Goal: Contribute content: Add original content to the website for others to see

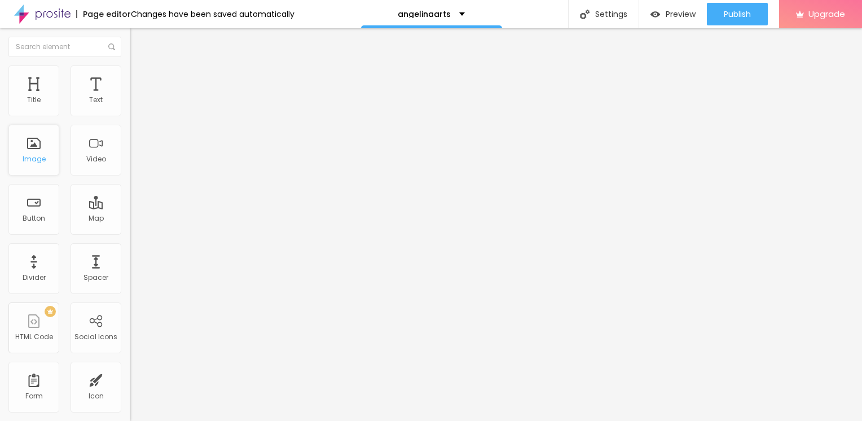
drag, startPoint x: 21, startPoint y: 177, endPoint x: 35, endPoint y: 162, distance: 19.6
click at [35, 162] on div "Title Text Image Video Button Map Divider Spacer PREMIUM HTML Code Social Icons…" at bounding box center [65, 331] width 130 height 533
click at [130, 97] on span "Add image" at bounding box center [153, 92] width 46 height 10
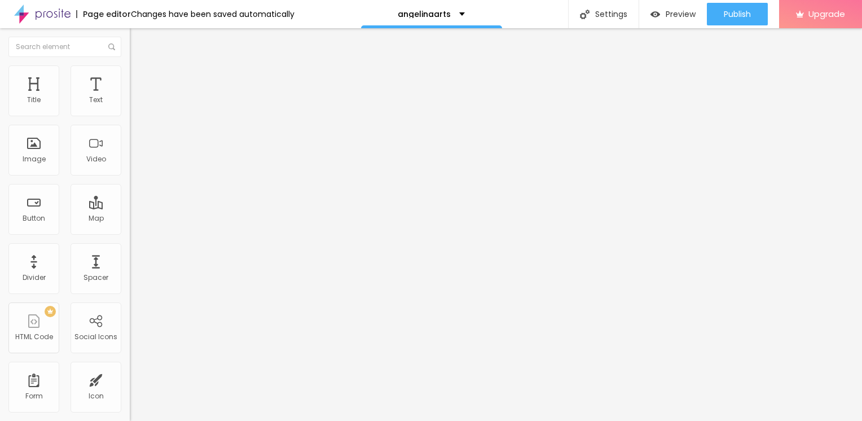
click at [130, 71] on img at bounding box center [135, 70] width 10 height 10
type input "95"
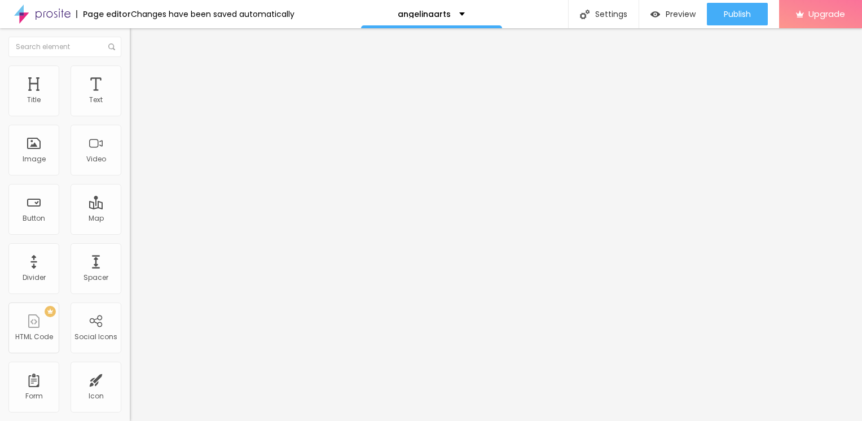
type input "75"
type input "45"
type input "35"
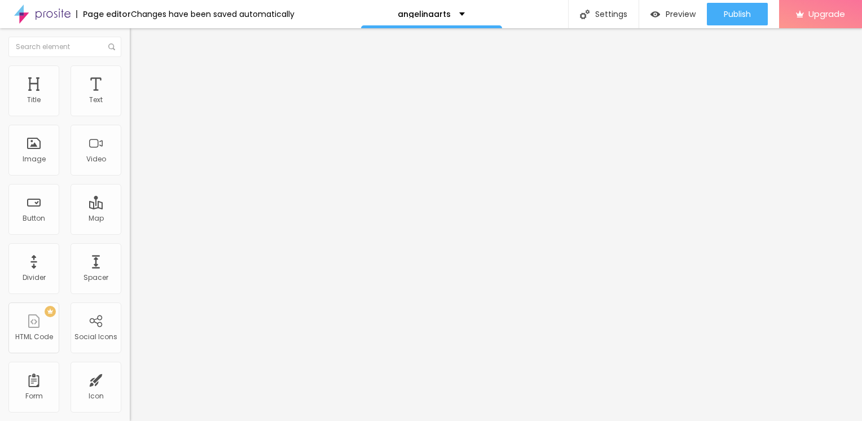
type input "35"
type input "10"
drag, startPoint x: 117, startPoint y: 118, endPoint x: 6, endPoint y: 117, distance: 111.2
type input "10"
click at [130, 116] on input "range" at bounding box center [166, 111] width 73 height 9
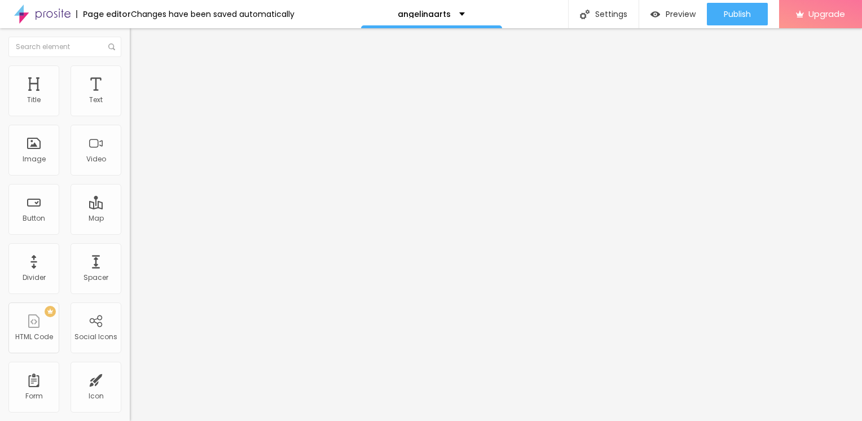
click at [130, 116] on input "range" at bounding box center [166, 111] width 73 height 9
click at [138, 44] on div "Edit Image" at bounding box center [167, 41] width 59 height 9
click at [130, 108] on button "button" at bounding box center [138, 102] width 16 height 12
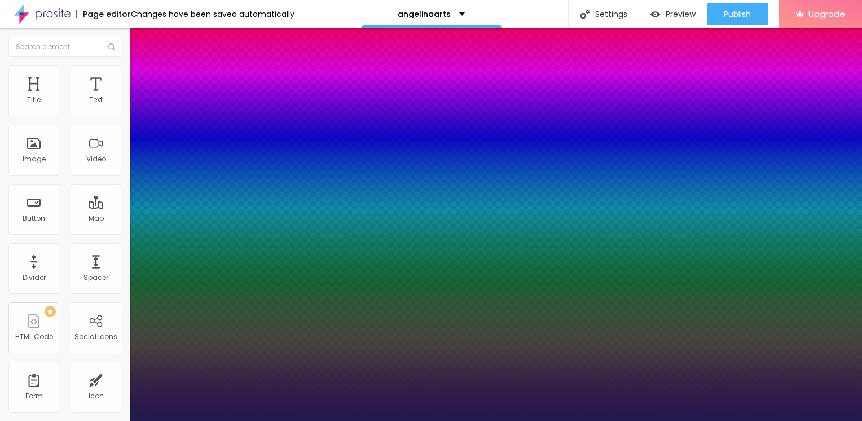
type input "1"
type input "17"
type input "1"
type input "18"
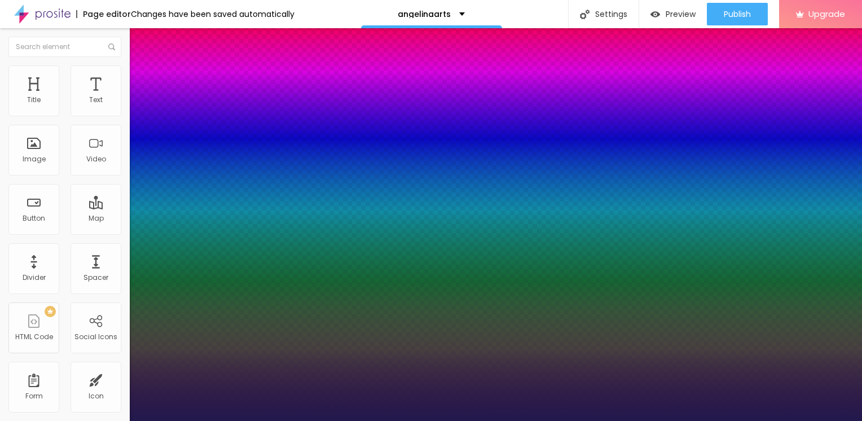
type input "18"
type input "1"
type input "19"
type input "1"
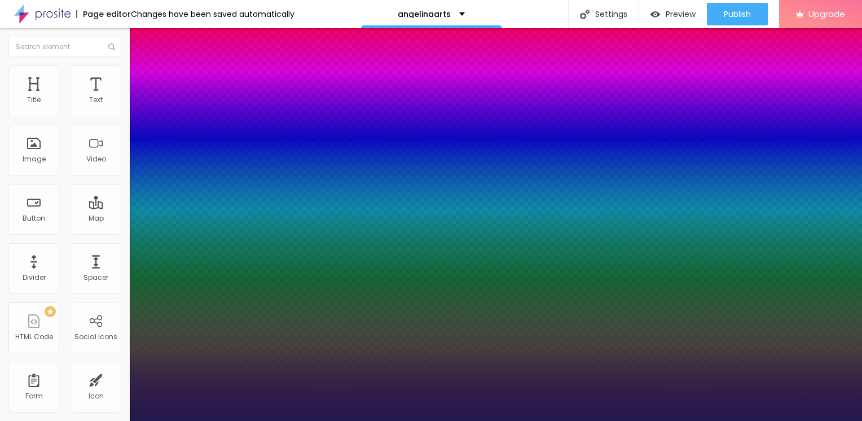
type input "21"
type input "1"
type input "23"
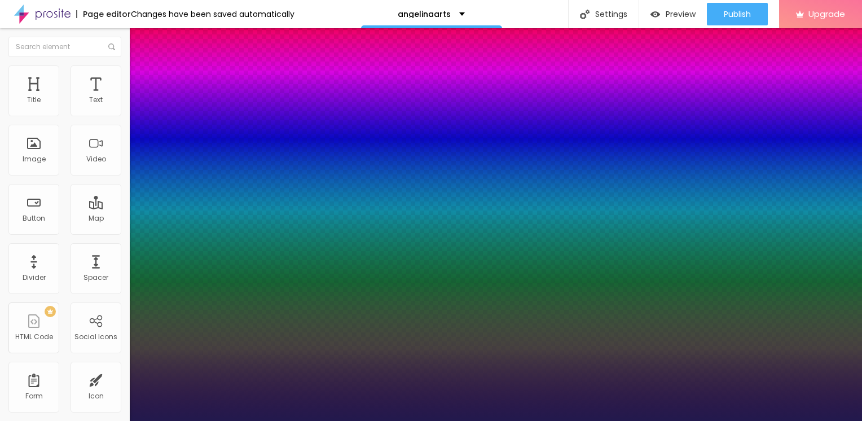
type input "1"
type input "24"
type input "1"
type input "25"
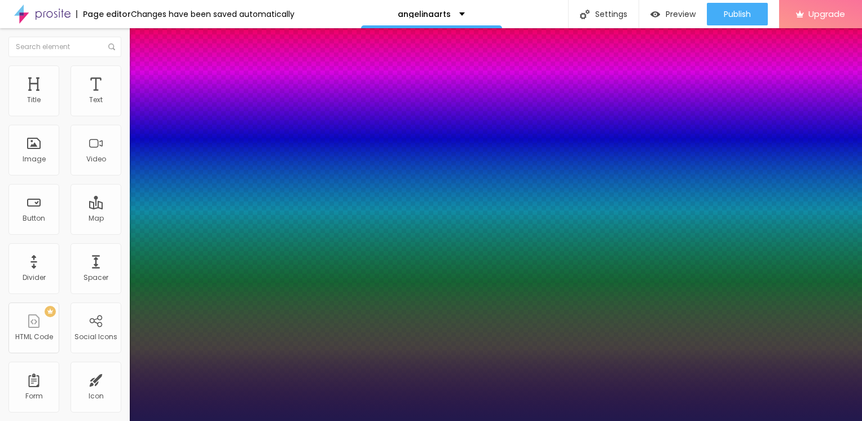
type input "25"
type input "1"
type input "26"
type input "1"
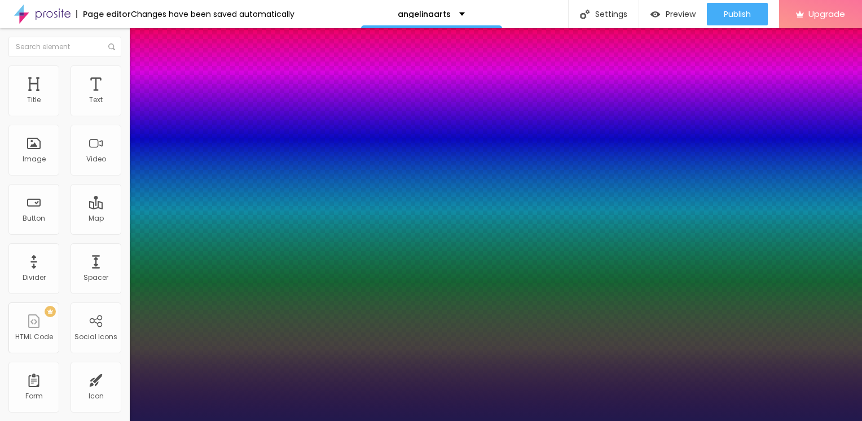
drag, startPoint x: 151, startPoint y: 191, endPoint x: 161, endPoint y: 191, distance: 10.2
type input "26"
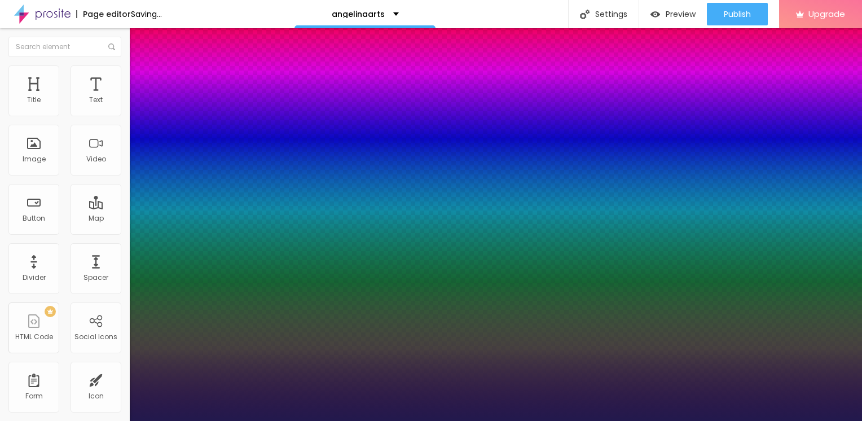
type input "1"
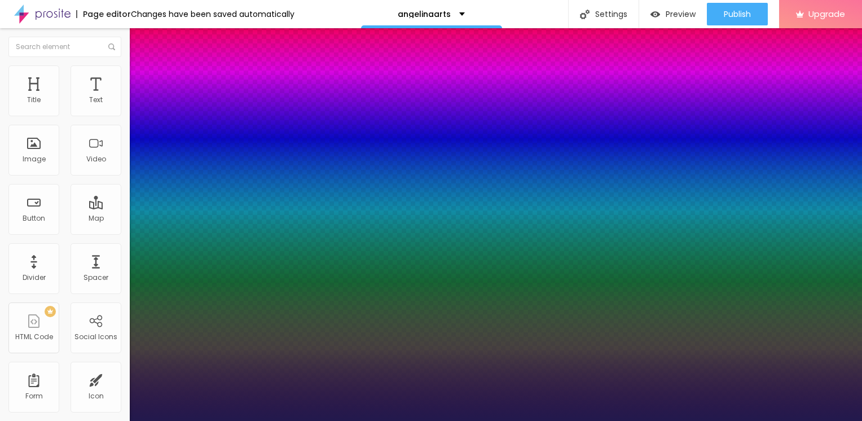
type input "25"
type input "1"
type input "24"
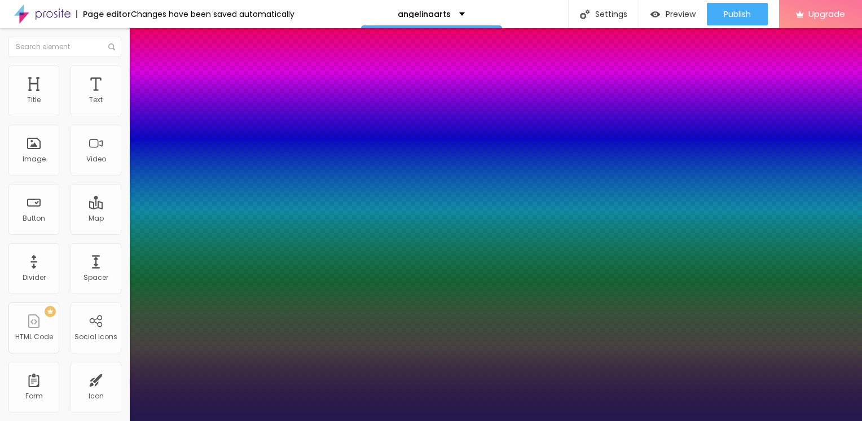
type input "1"
type input "23"
type input "1"
type input "24"
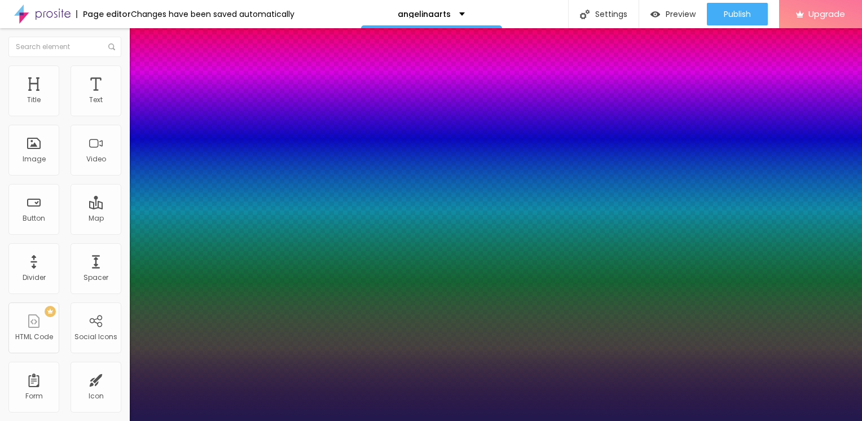
type input "24"
type input "1"
type input "25"
type input "1"
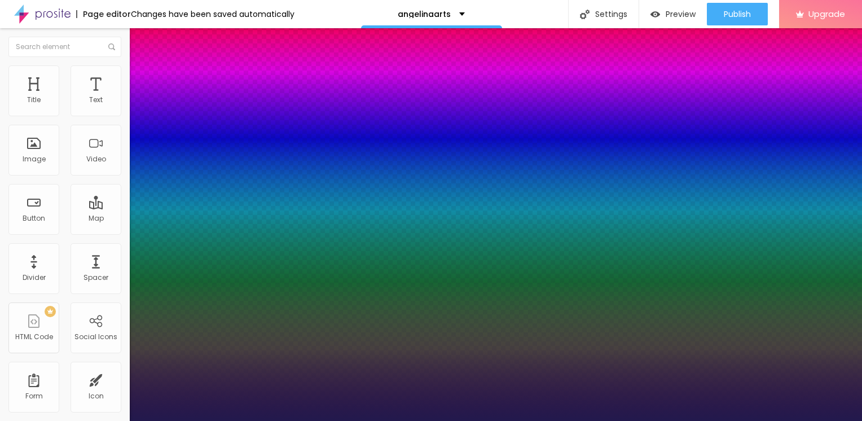
type input "26"
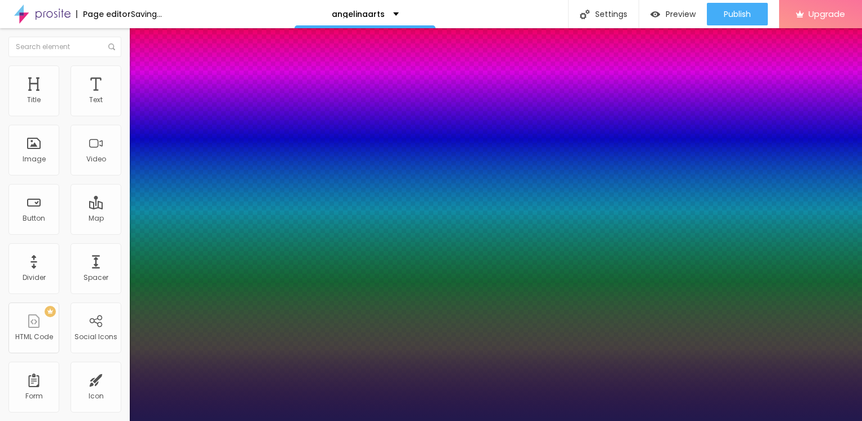
type input "1"
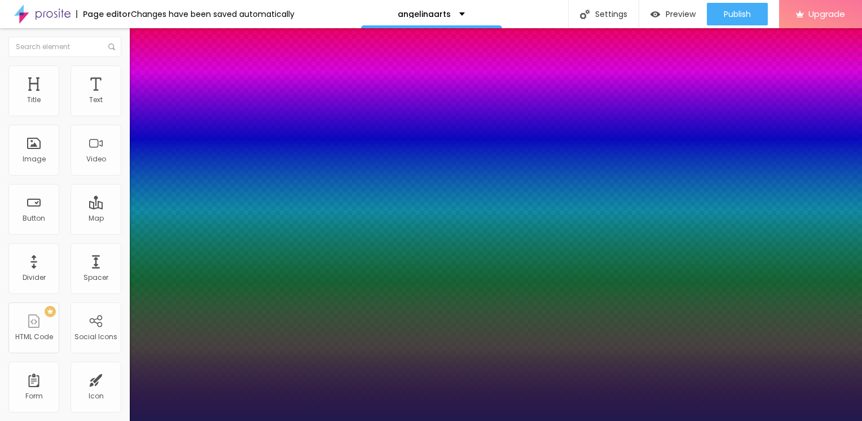
type input "25"
type input "1"
type input "25"
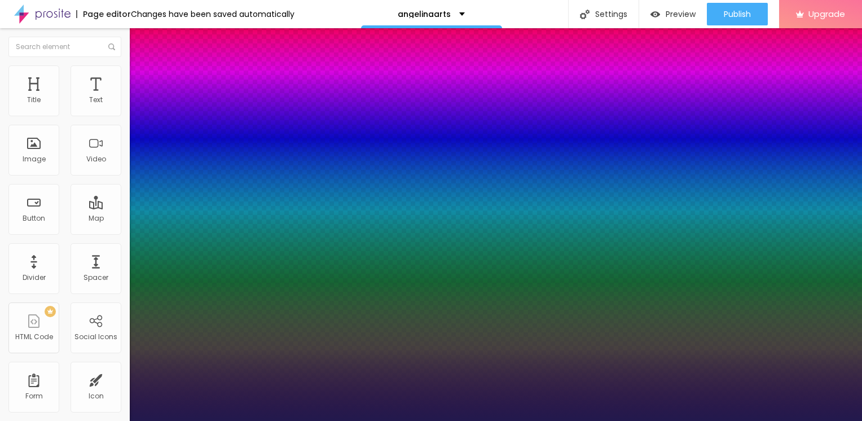
type input "1"
click at [346, 420] on div at bounding box center [431, 421] width 862 height 0
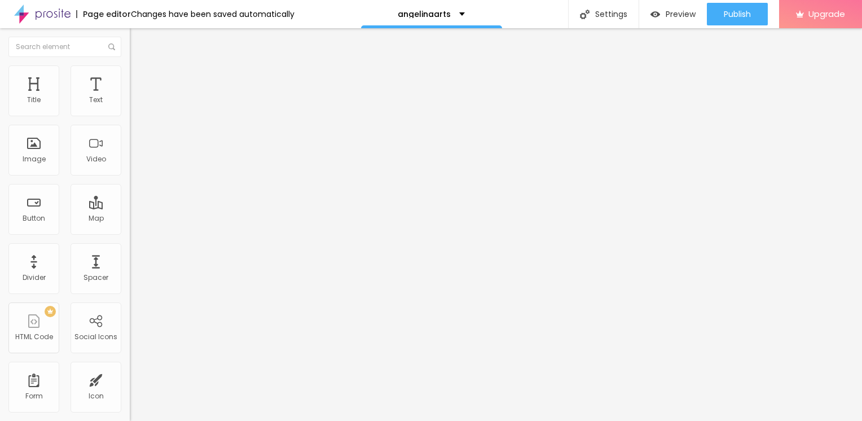
click at [138, 39] on div "Edit Text" at bounding box center [163, 41] width 51 height 9
click at [138, 41] on div "Edit Text" at bounding box center [163, 41] width 51 height 9
drag, startPoint x: 63, startPoint y: 235, endPoint x: -2, endPoint y: 238, distance: 65.5
click at [0, 238] on html "Page editor Changes have been saved automatically angelinaarts Settings Page se…" at bounding box center [431, 210] width 862 height 421
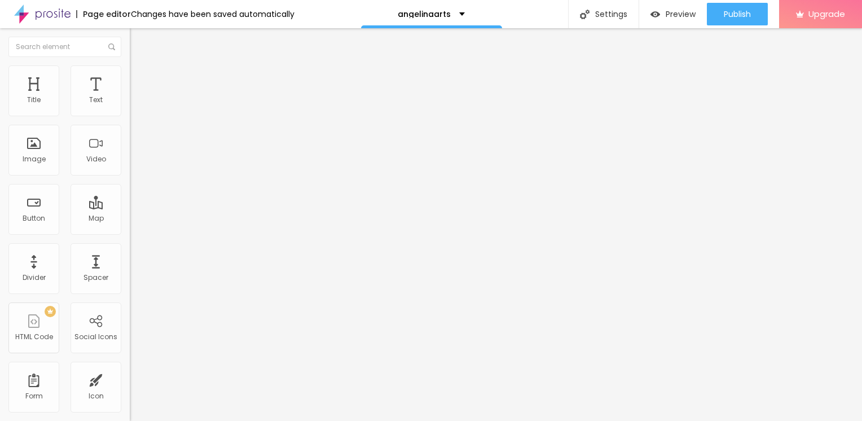
scroll to position [0, 0]
paste input "[URL][DOMAIN_NAME]"
type input "[URL][DOMAIN_NAME]"
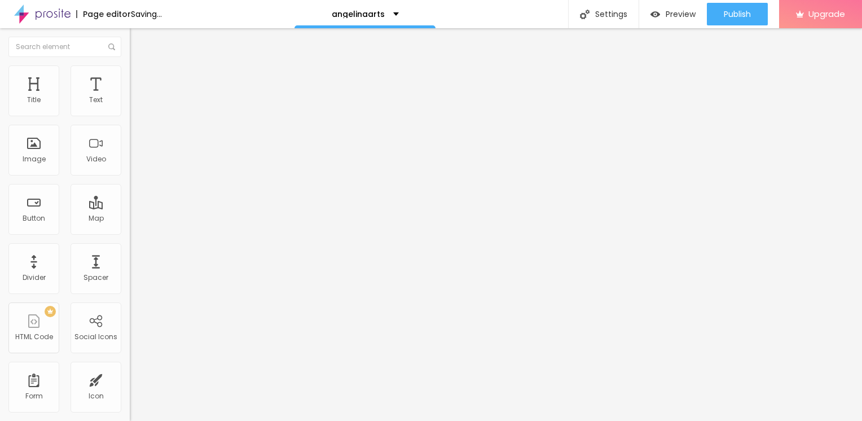
click at [130, 106] on input "Click me" at bounding box center [197, 100] width 135 height 11
drag, startPoint x: 56, startPoint y: 126, endPoint x: -2, endPoint y: 126, distance: 58.1
click at [0, 126] on html "Page editor Changes have been saved automatically angelinaarts Settings Page se…" at bounding box center [431, 210] width 862 height 421
paste input "→ VIEW DOCUMENT HERE"
type input "→ VIEW DOCUMENT HERE"
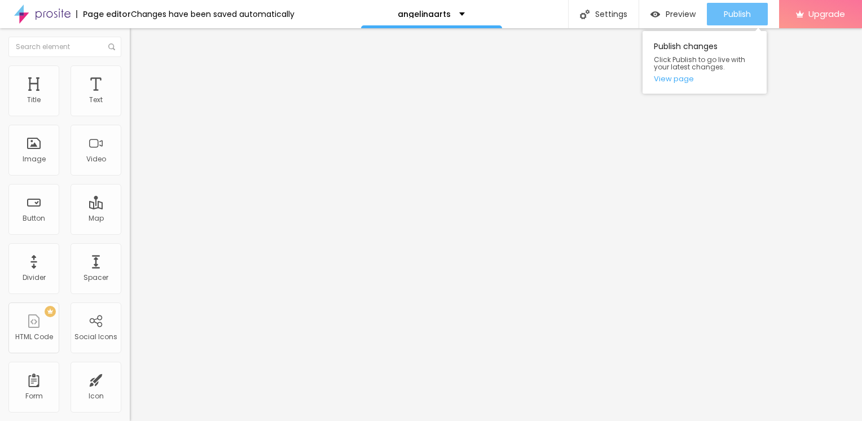
click at [728, 10] on span "Publish" at bounding box center [737, 14] width 27 height 9
